Goal: Information Seeking & Learning: Understand process/instructions

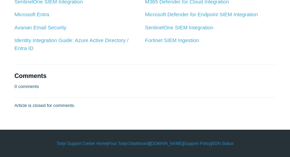
scroll to position [3728, 0]
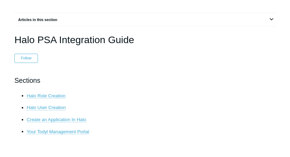
scroll to position [69, 0]
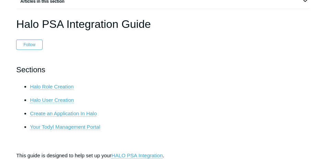
click at [245, 47] on header "Halo PSA Integration Guide Follow Not yet followed by anyone" at bounding box center [163, 33] width 294 height 34
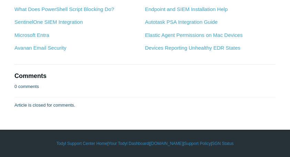
scroll to position [1239, 0]
